Goal: Task Accomplishment & Management: Use online tool/utility

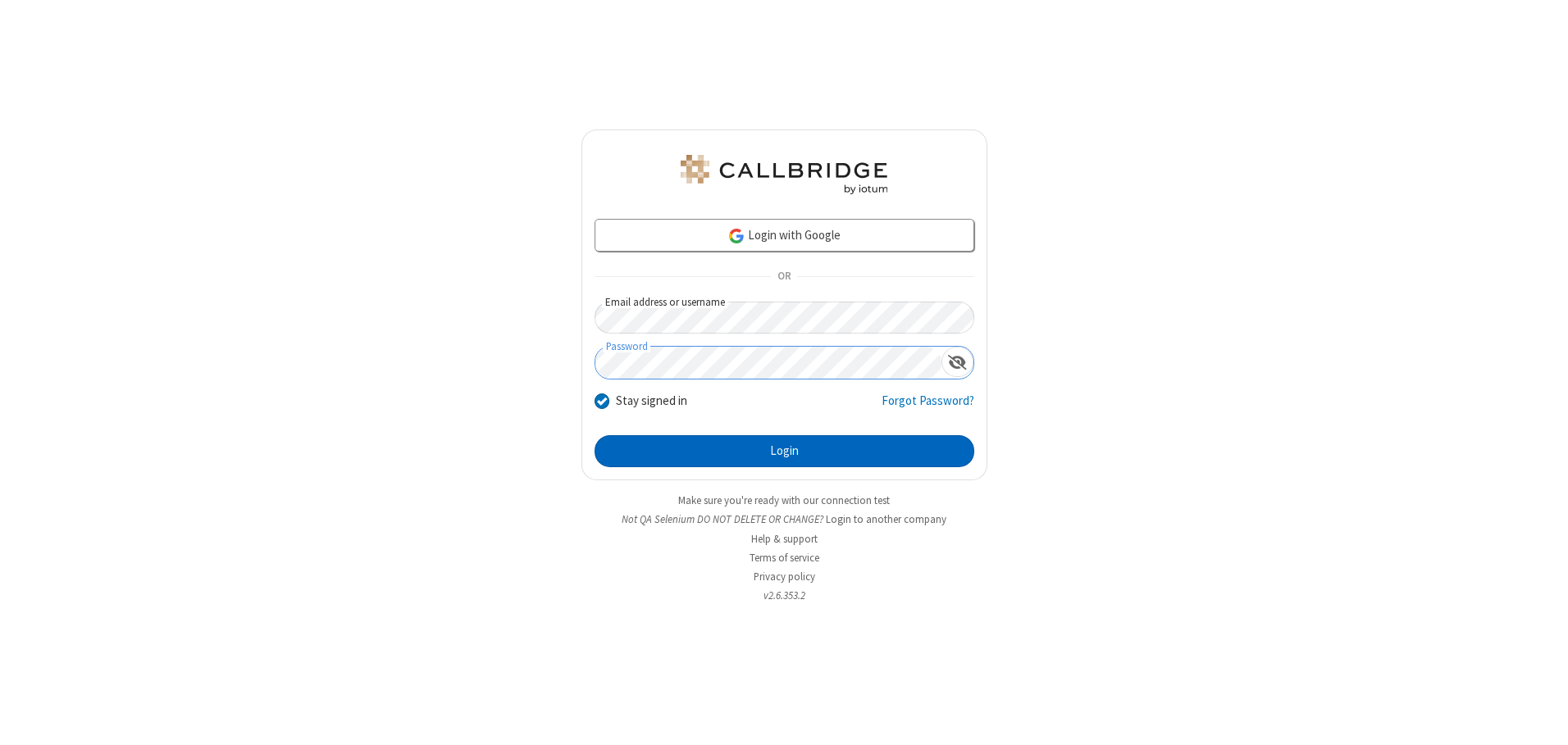
click at [784, 451] on button "Login" at bounding box center [785, 451] width 380 height 33
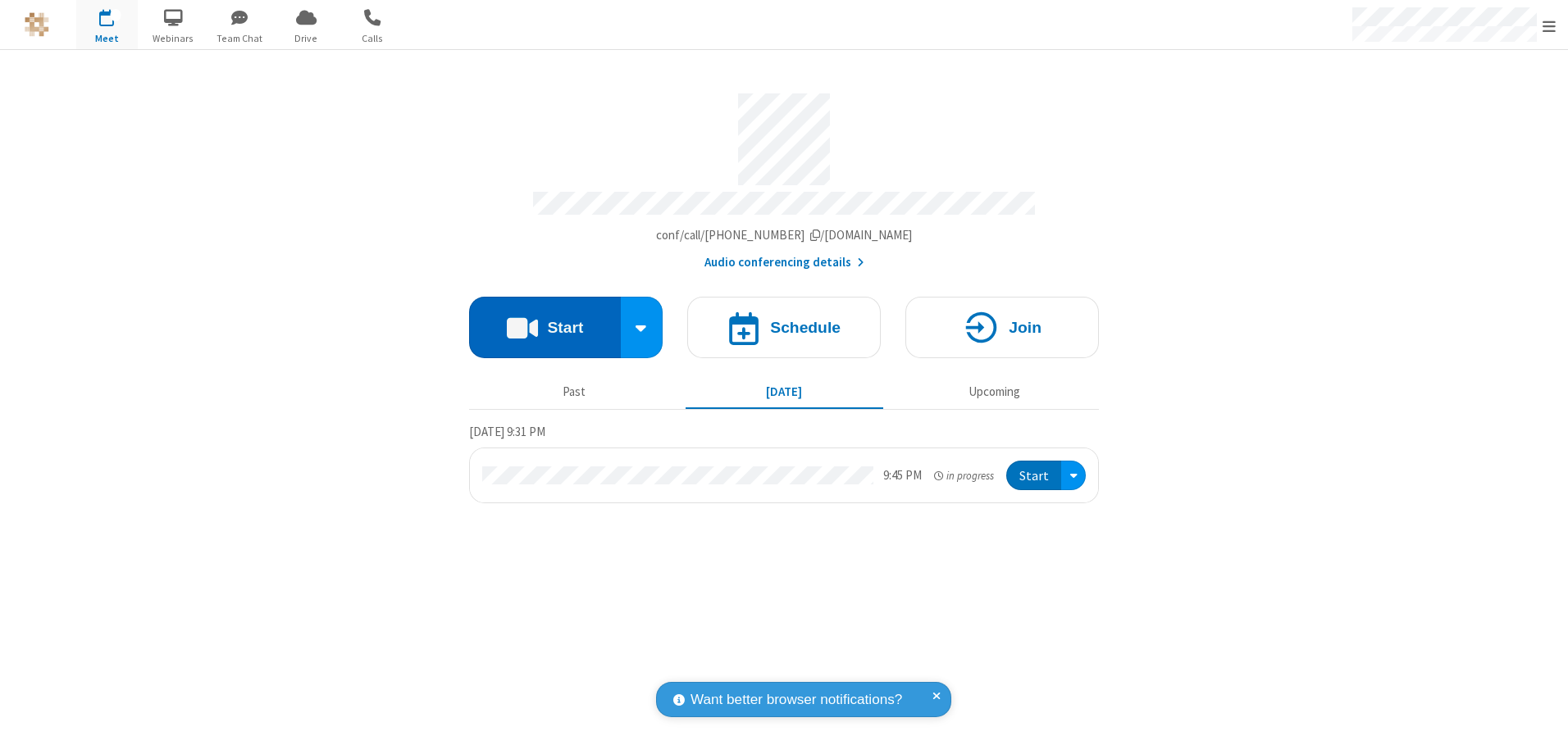
click at [544, 321] on button "Start" at bounding box center [544, 327] width 152 height 61
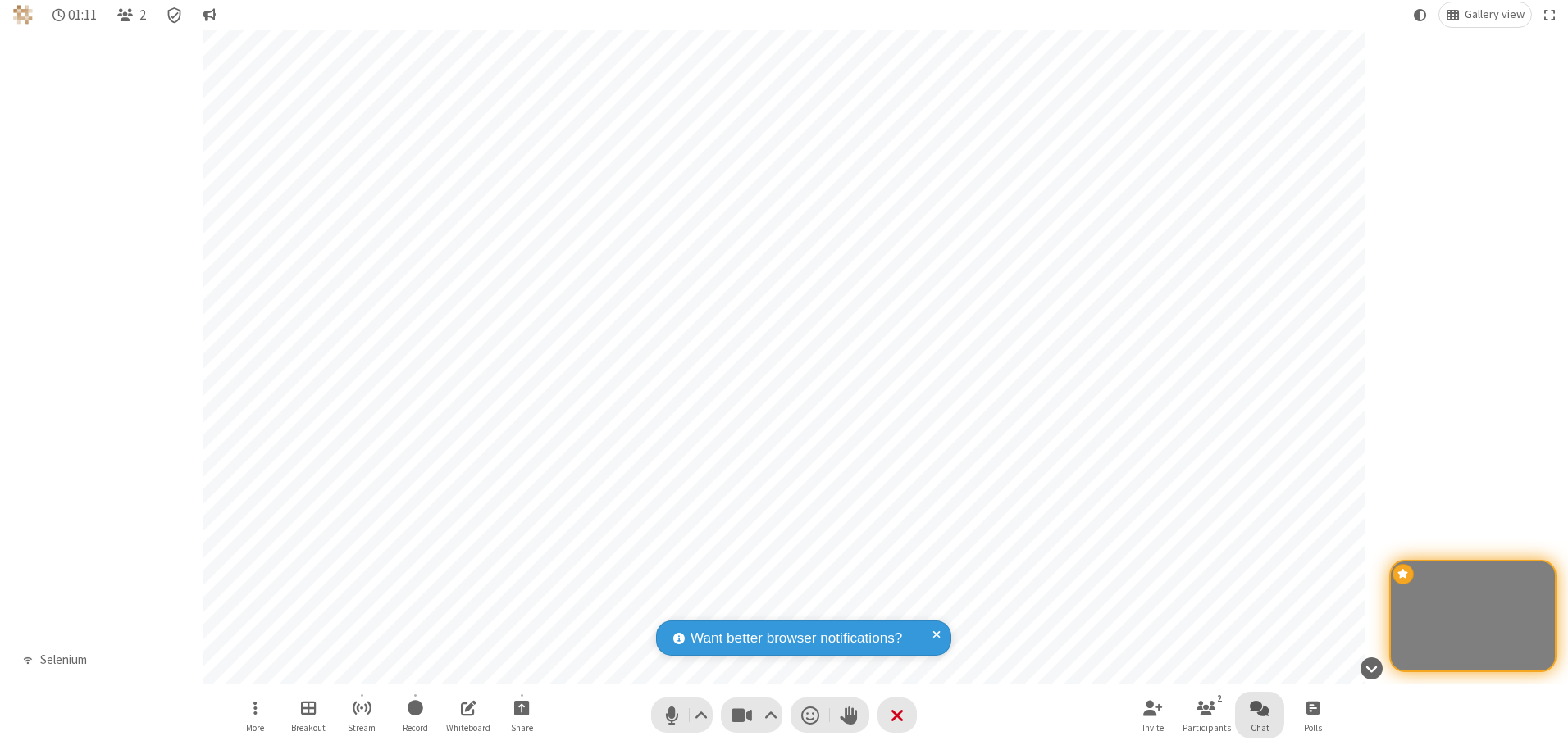
click at [1259, 708] on span "Open chat" at bounding box center [1259, 708] width 20 height 20
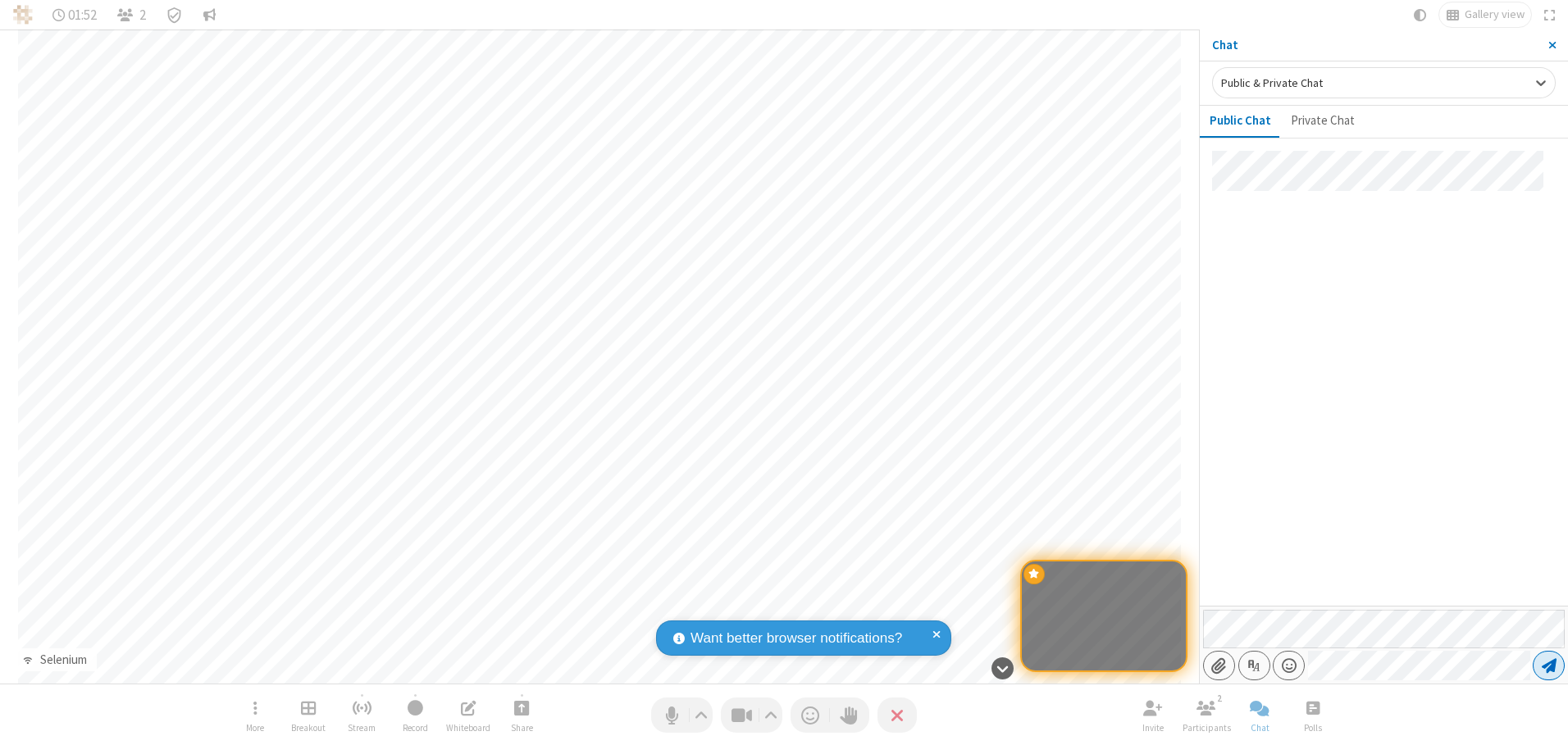
click at [1548, 666] on span "Send message" at bounding box center [1548, 666] width 15 height 16
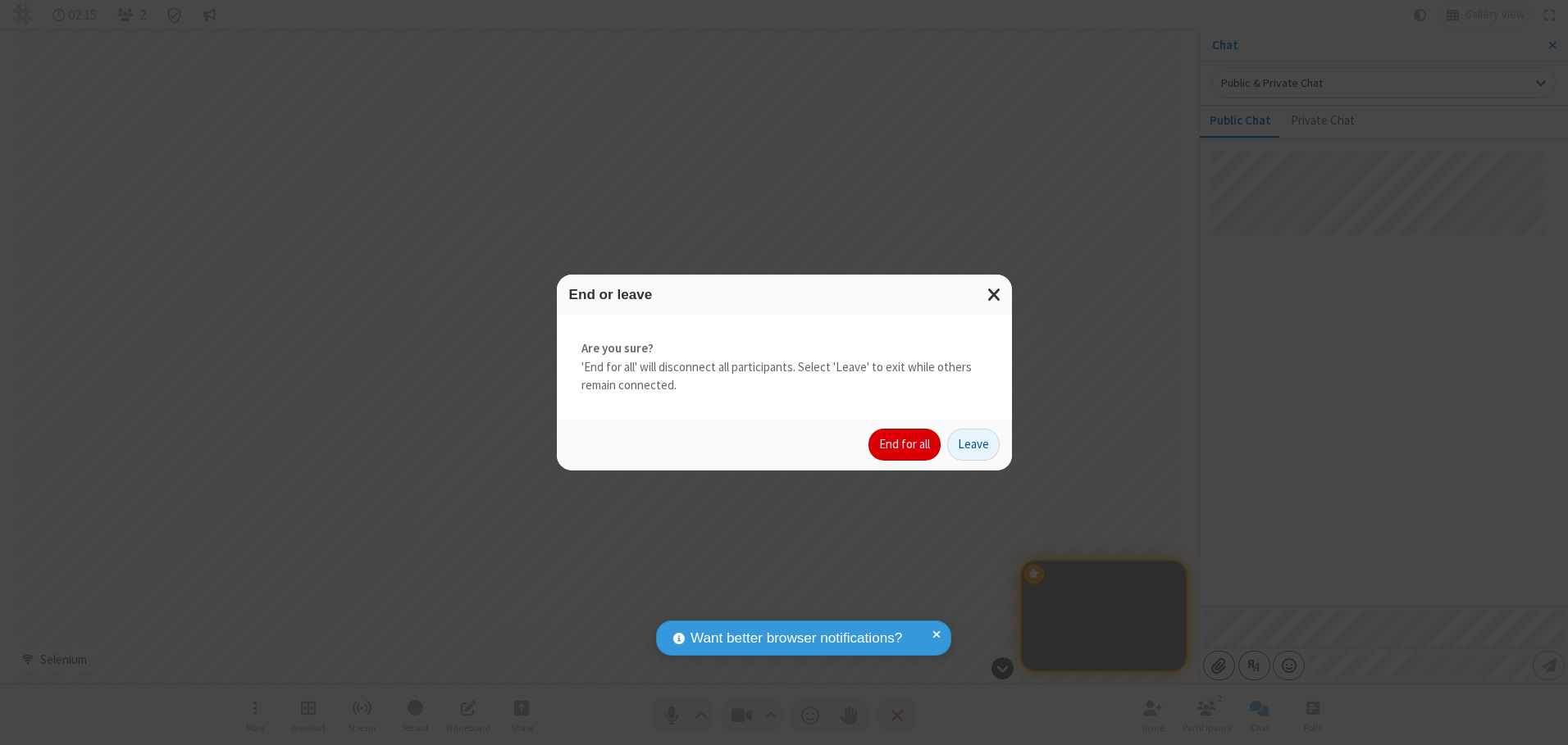
click at [906, 445] on button "End for all" at bounding box center [904, 445] width 72 height 33
